Goal: Task Accomplishment & Management: Complete application form

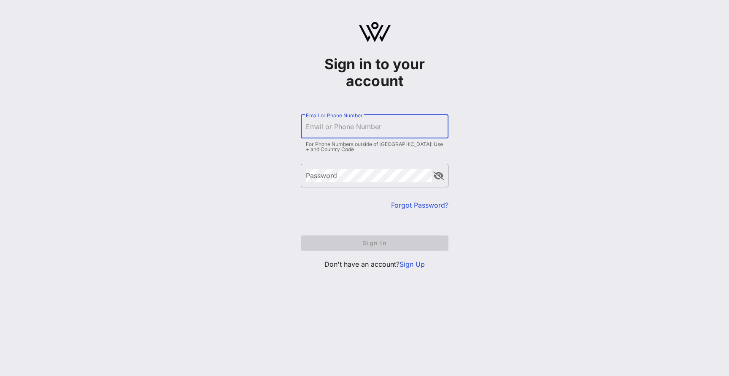
click at [339, 127] on input "Email or Phone Number" at bounding box center [375, 127] width 138 height 14
type input "[PERSON_NAME][EMAIL_ADDRESS][DOMAIN_NAME]"
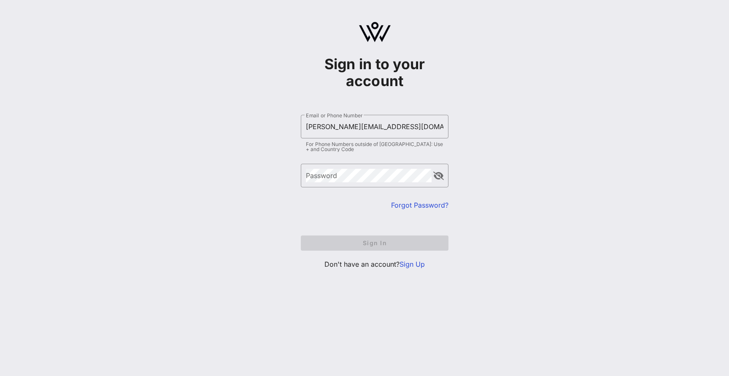
click at [416, 207] on link "Forgot Password?" at bounding box center [419, 205] width 57 height 8
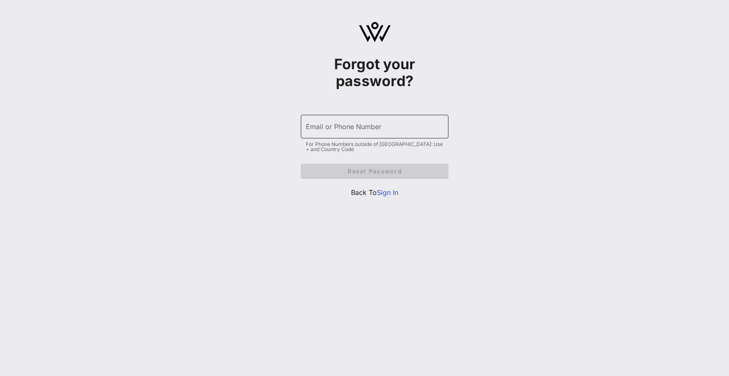
click at [363, 128] on input "Email or Phone Number" at bounding box center [375, 127] width 138 height 14
type input "[PERSON_NAME][EMAIL_ADDRESS][DOMAIN_NAME]"
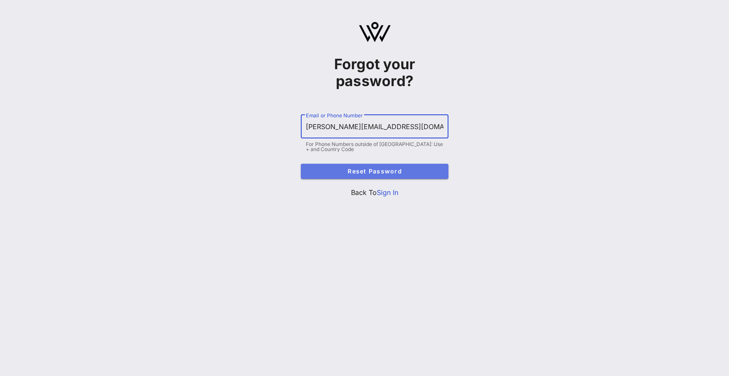
click at [358, 173] on span "Reset Password" at bounding box center [375, 171] width 134 height 7
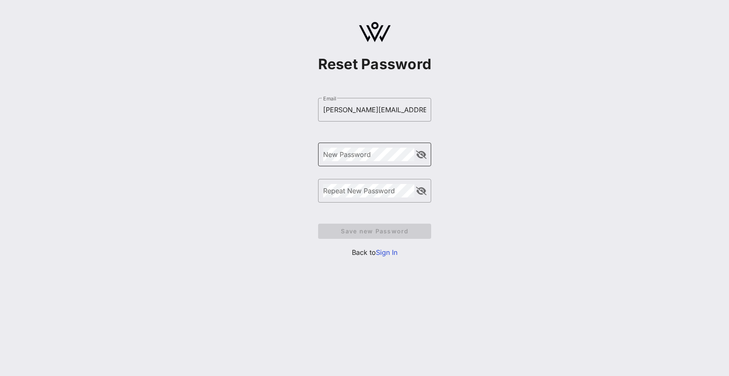
click at [353, 163] on div "New Password" at bounding box center [369, 155] width 92 height 24
click at [374, 233] on span "Save new Password" at bounding box center [375, 231] width 100 height 7
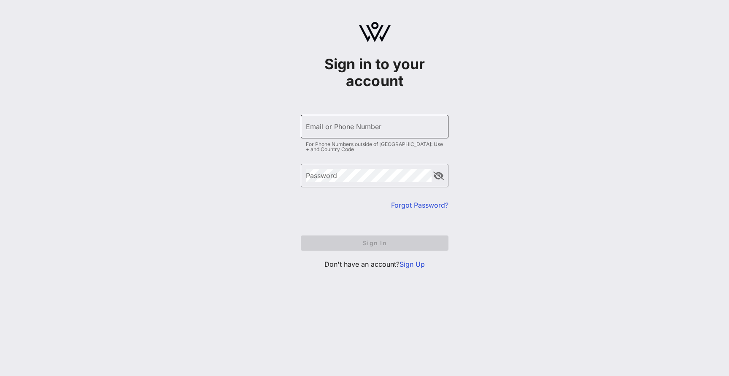
click at [323, 128] on input "Email or Phone Number" at bounding box center [375, 127] width 138 height 14
type input "[PERSON_NAME][EMAIL_ADDRESS][DOMAIN_NAME]"
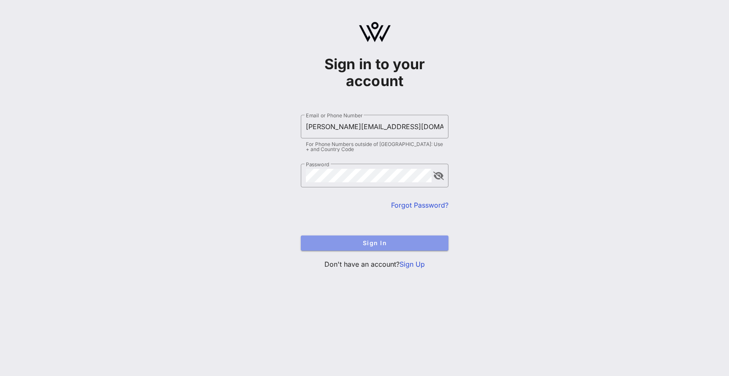
click at [375, 242] on span "Sign In" at bounding box center [375, 242] width 134 height 7
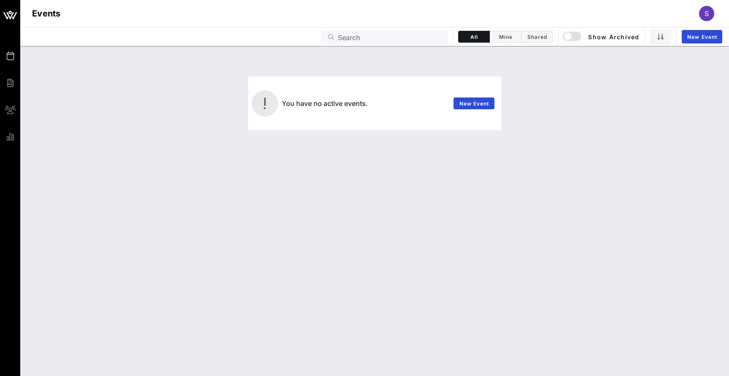
click at [439, 30] on div "Events Search All Mine Shared Show Archived New Event" at bounding box center [374, 36] width 709 height 19
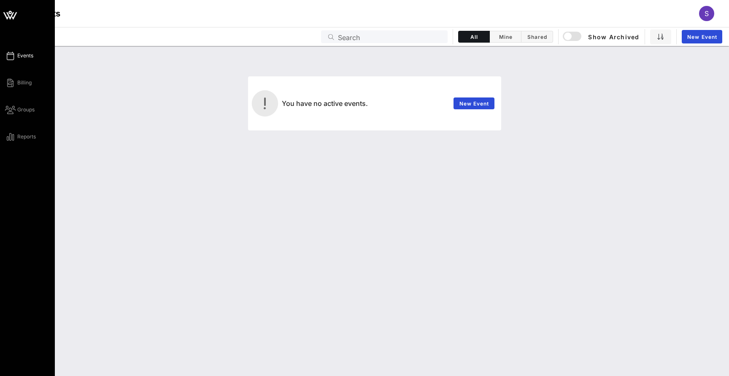
click at [10, 91] on div "Events Billing Groups Reports" at bounding box center [30, 96] width 50 height 91
click at [32, 51] on link "Events" at bounding box center [19, 56] width 28 height 10
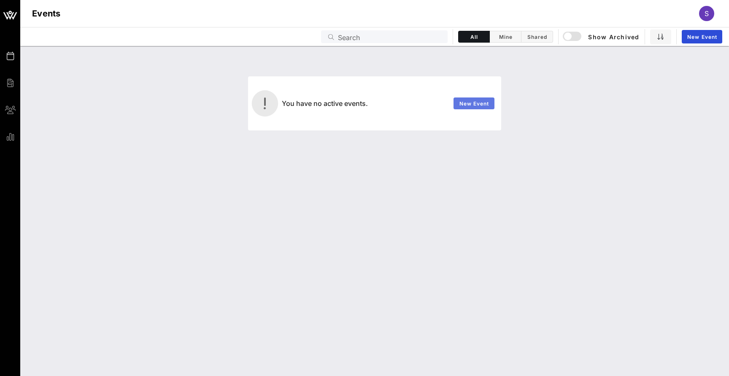
click at [472, 107] on link "New Event" at bounding box center [474, 104] width 41 height 12
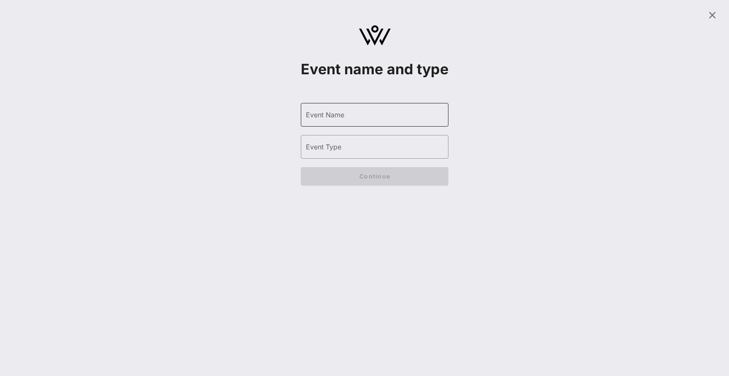
click at [355, 122] on input "Event Name" at bounding box center [375, 115] width 138 height 14
type input "BQCS"
click at [364, 154] on input "Event Type" at bounding box center [375, 147] width 138 height 14
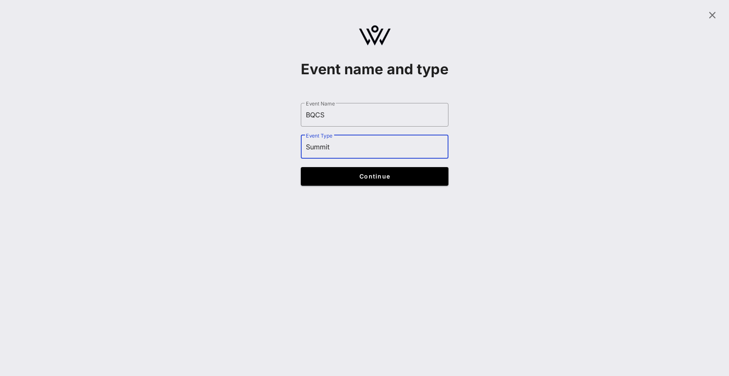
type input "Summit"
drag, startPoint x: 413, startPoint y: 178, endPoint x: 413, endPoint y: 183, distance: 5.5
click at [413, 178] on form "​ Event Name BQCS ​ Event Type Summit Continue" at bounding box center [375, 145] width 148 height 100
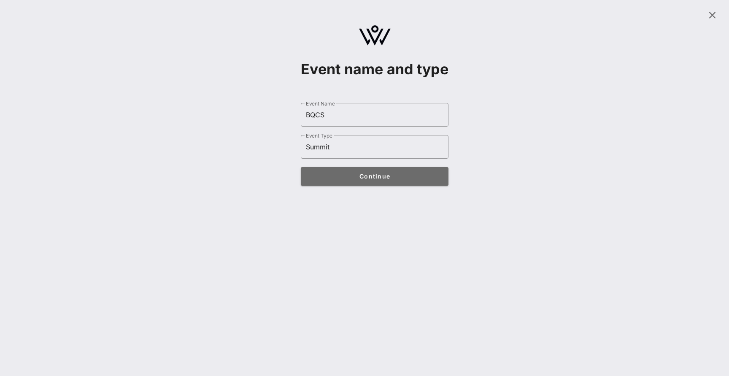
click at [413, 185] on button "Continue" at bounding box center [375, 176] width 148 height 19
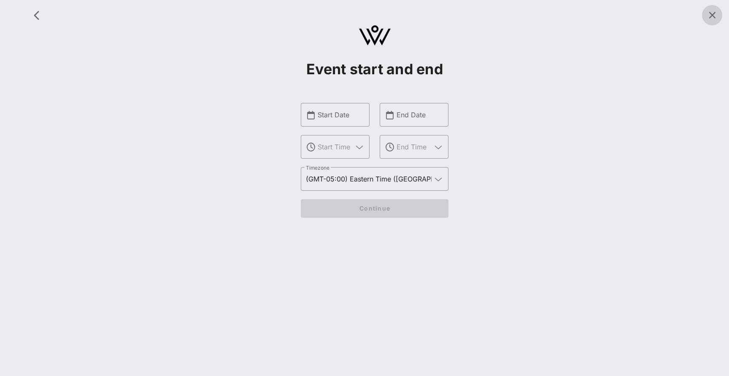
click at [709, 12] on icon at bounding box center [712, 15] width 10 height 10
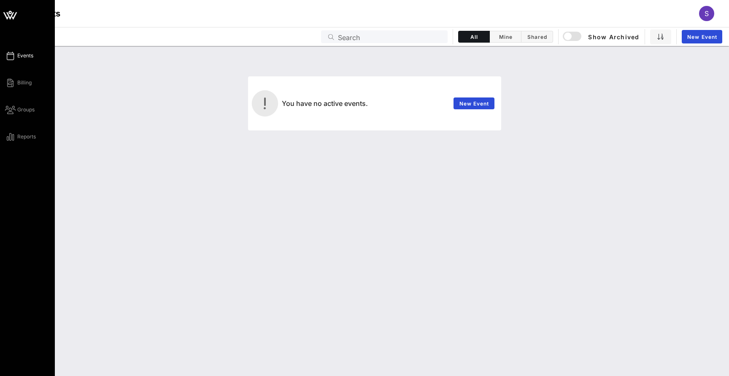
click at [6, 15] on icon at bounding box center [10, 15] width 20 height 20
click at [16, 110] on link "Groups" at bounding box center [20, 110] width 30 height 10
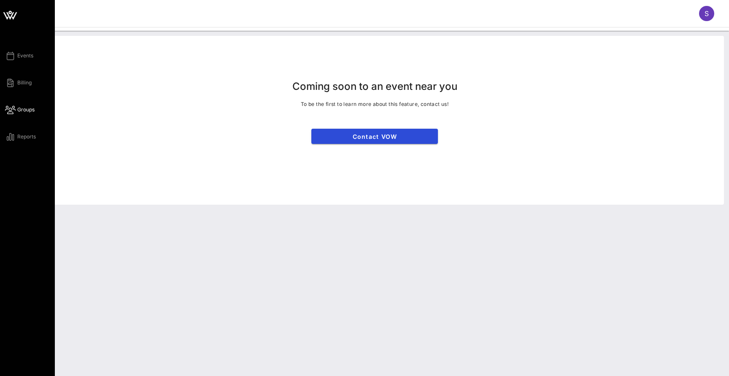
click at [22, 142] on div "Events Billing Groups Reports" at bounding box center [27, 188] width 55 height 376
click at [23, 90] on div "Events Billing Groups Reports" at bounding box center [30, 96] width 50 height 91
click at [23, 81] on span "Billing" at bounding box center [24, 83] width 14 height 8
